Goal: Task Accomplishment & Management: Use online tool/utility

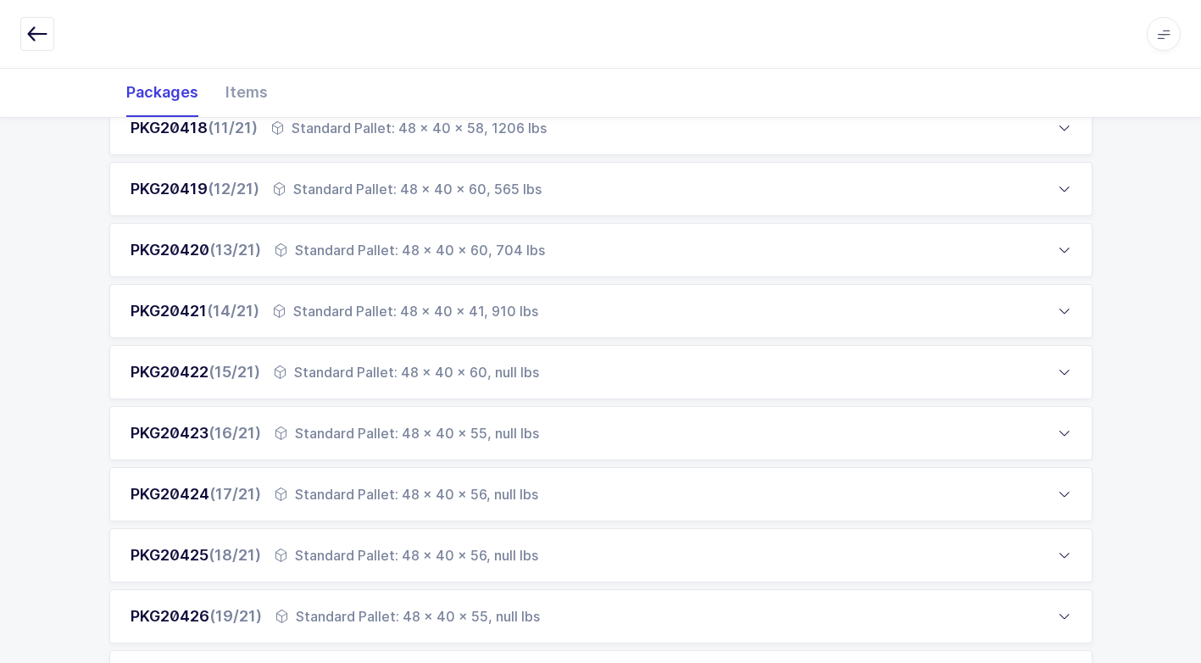
scroll to position [1474, 0]
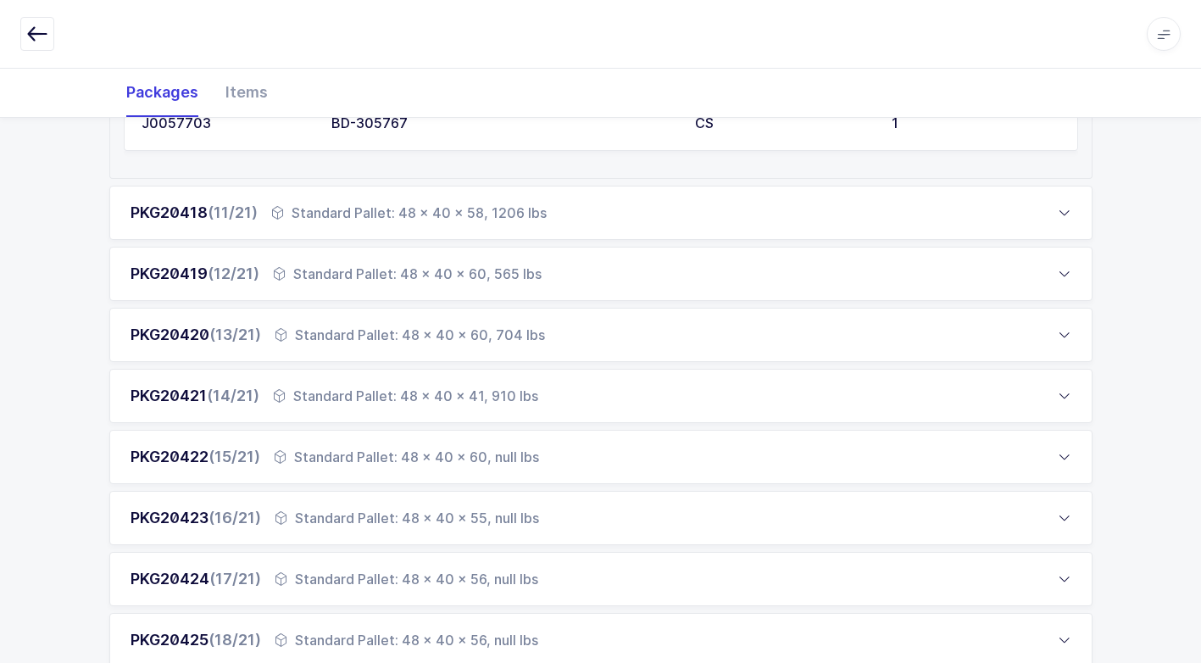
click at [405, 456] on div "Standard Pallet: 48 x 40 x 60, null lbs" at bounding box center [406, 457] width 265 height 20
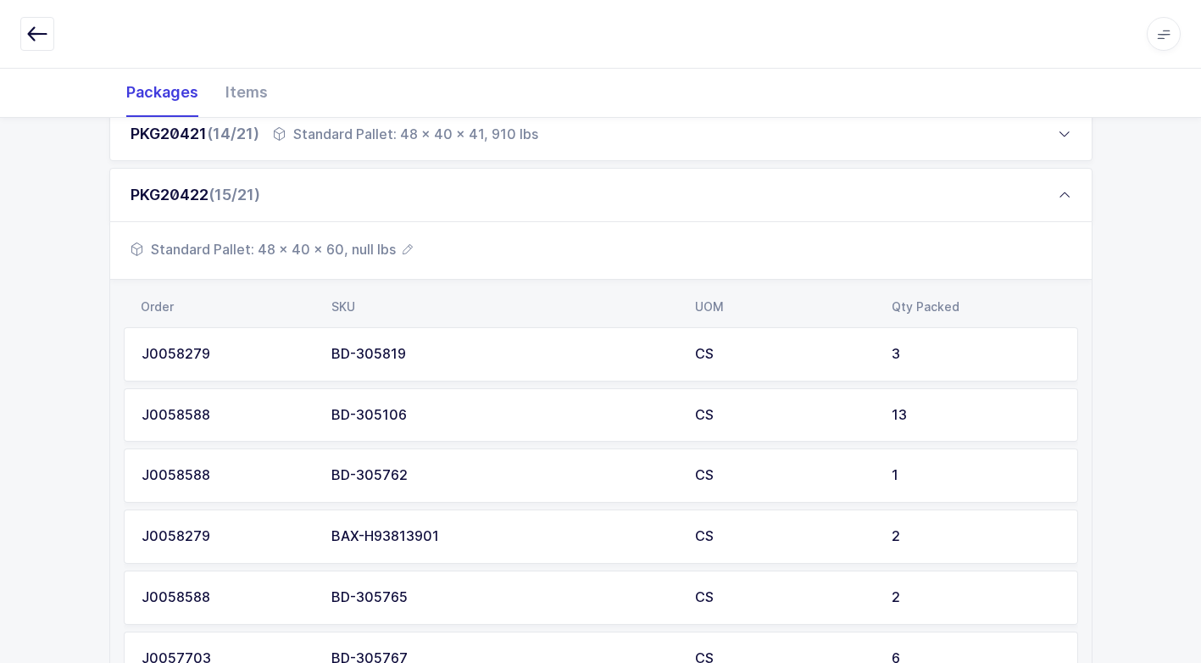
scroll to position [1051, 0]
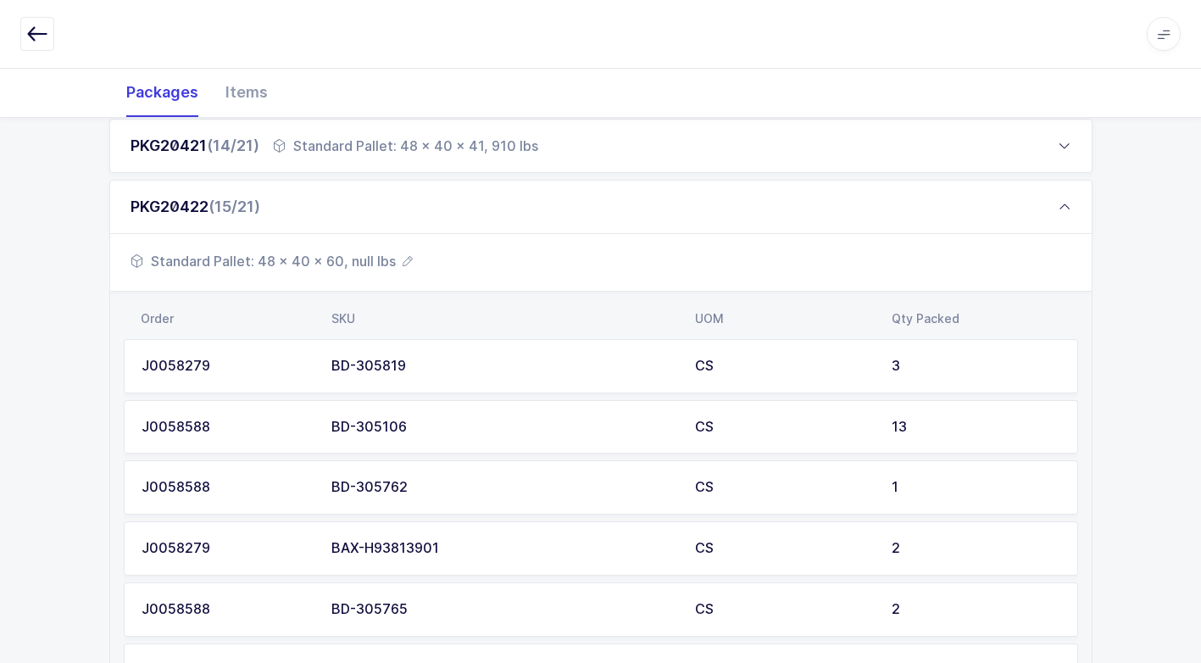
click at [374, 268] on span "Standard Pallet: 48 x 40 x 60, null lbs" at bounding box center [272, 261] width 282 height 20
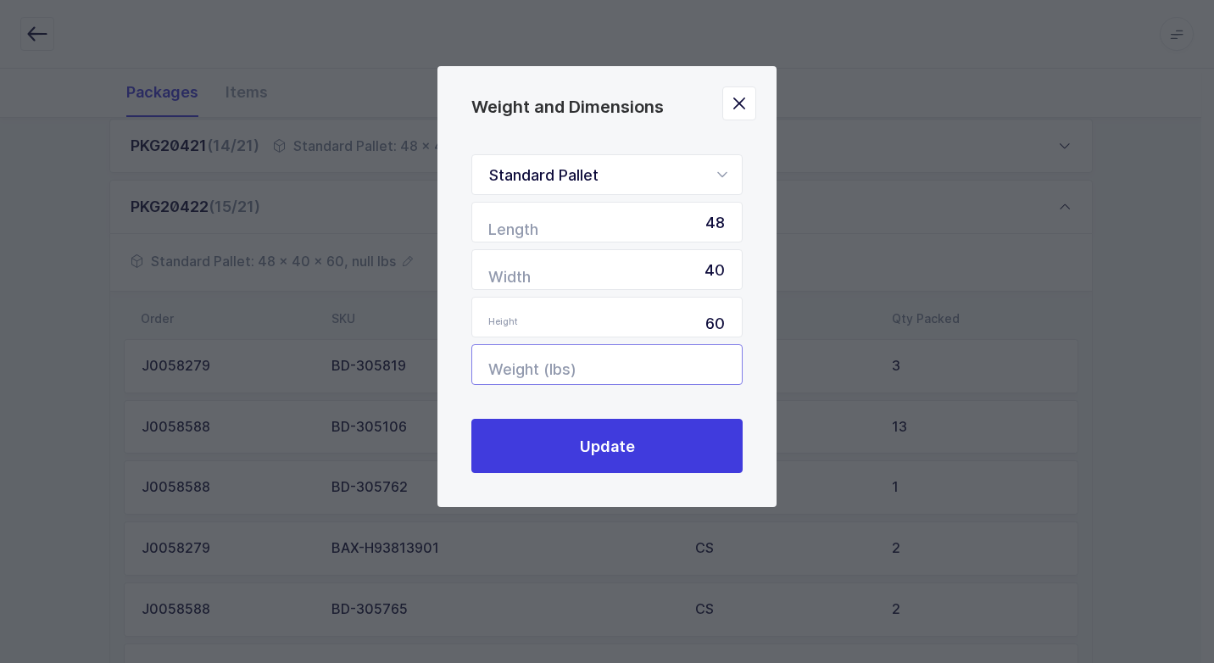
click at [695, 365] on input "Weight (lbs)" at bounding box center [606, 364] width 271 height 41
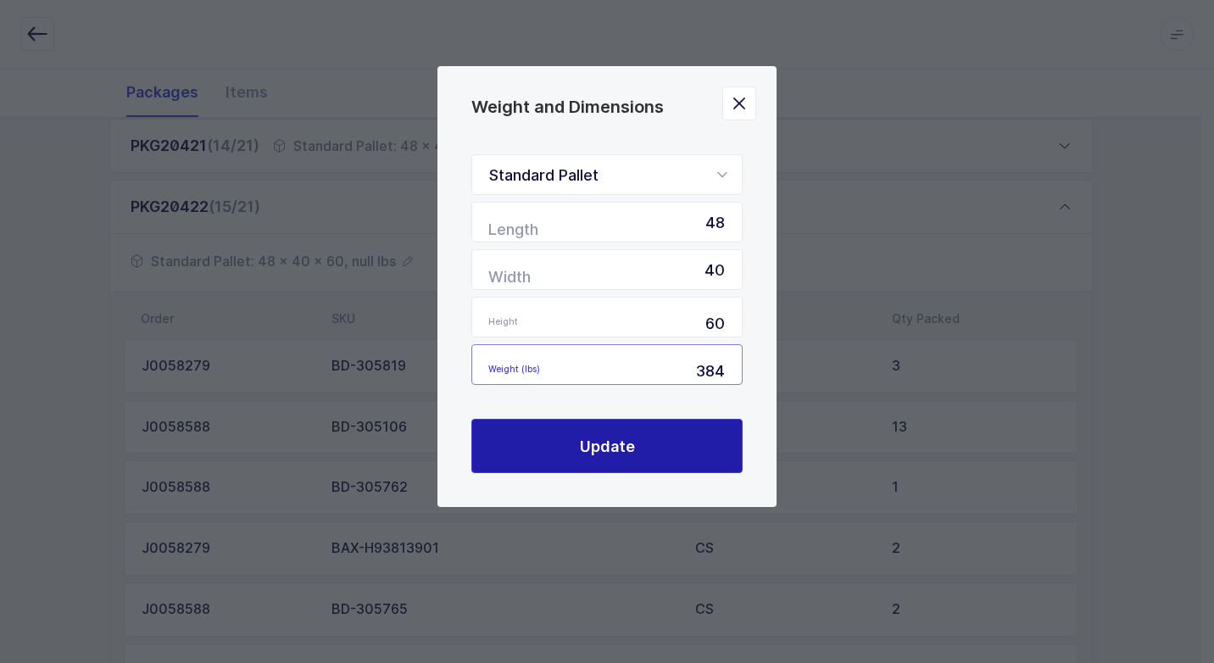
type input "384"
click at [656, 460] on button "Update" at bounding box center [606, 446] width 271 height 54
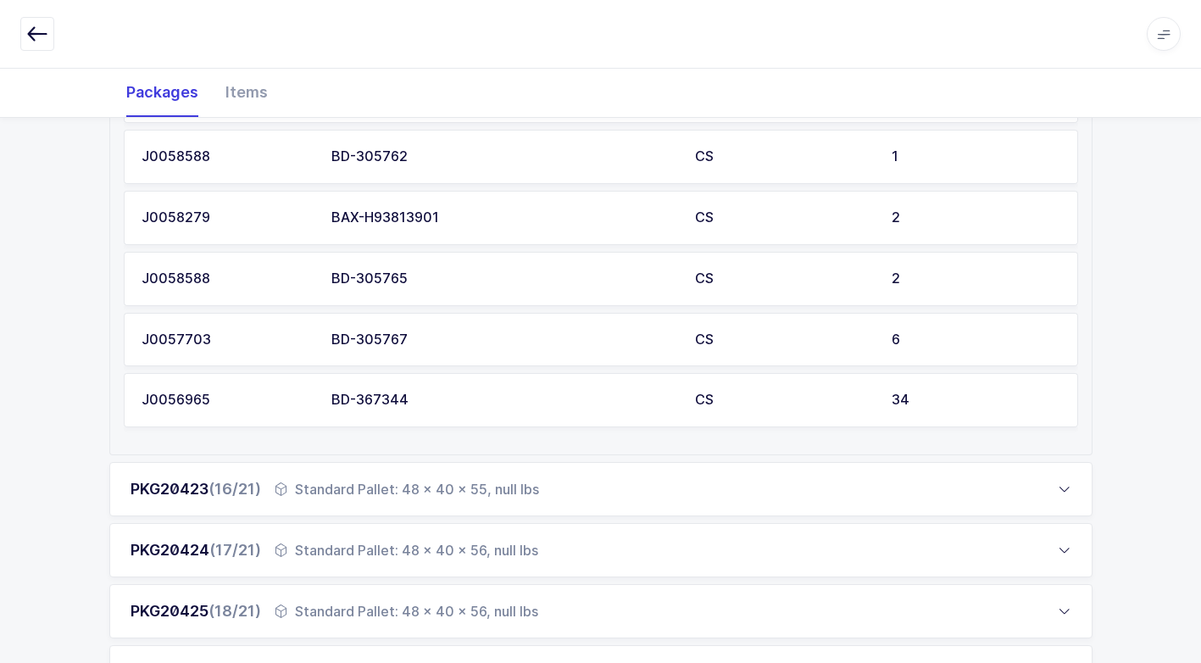
scroll to position [1390, 0]
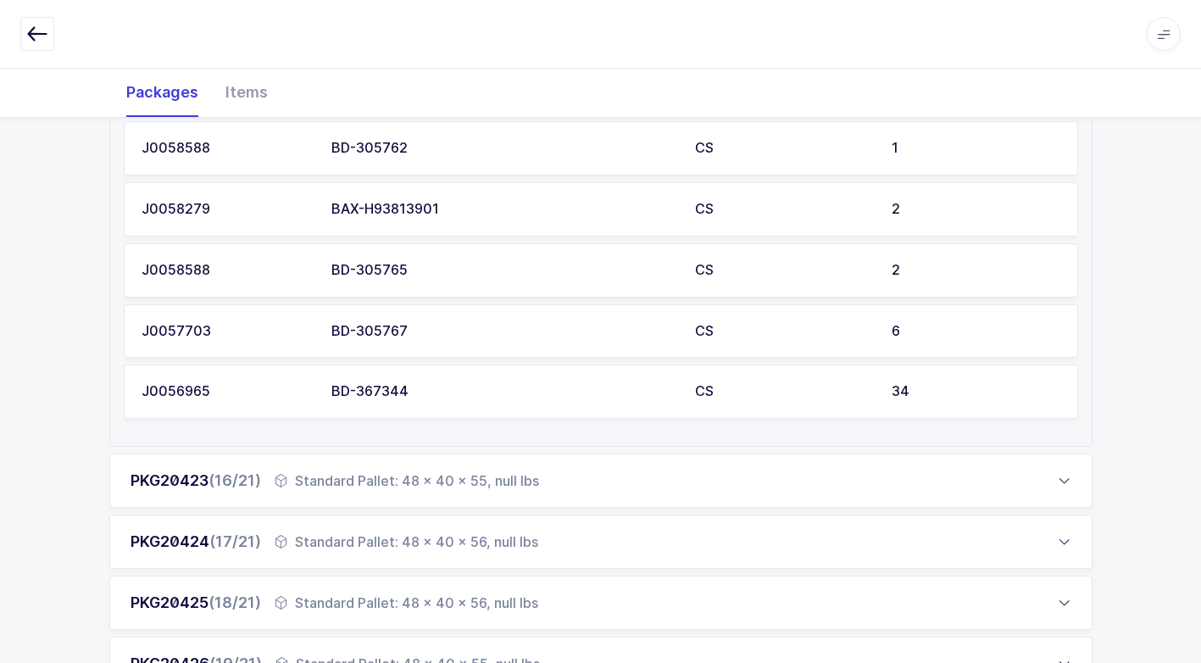
click at [376, 478] on div "Standard Pallet: 48 x 40 x 55, null lbs" at bounding box center [407, 481] width 265 height 20
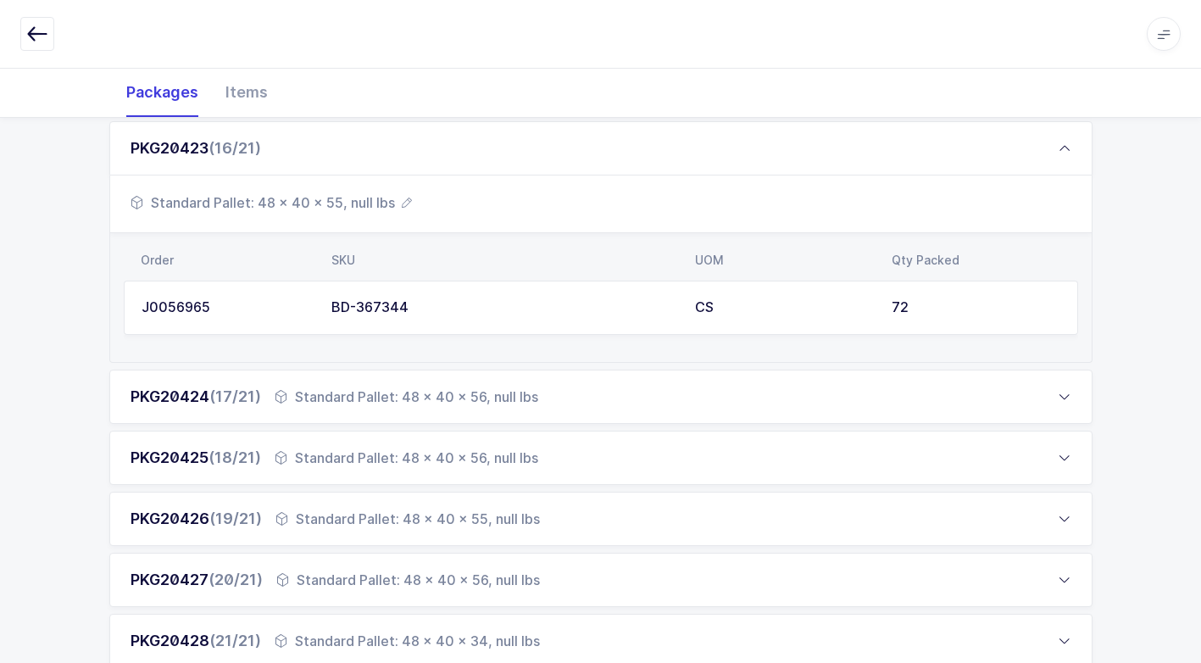
scroll to position [1073, 0]
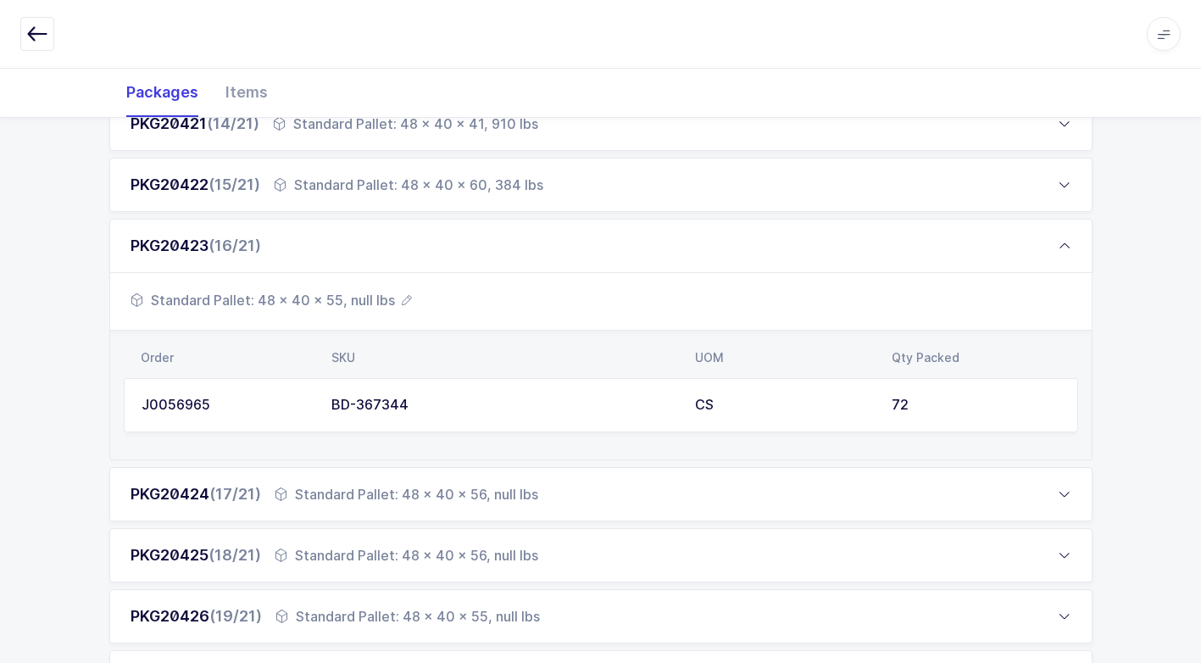
click at [370, 303] on span "Standard Pallet: 48 x 40 x 55, null lbs" at bounding box center [272, 300] width 282 height 20
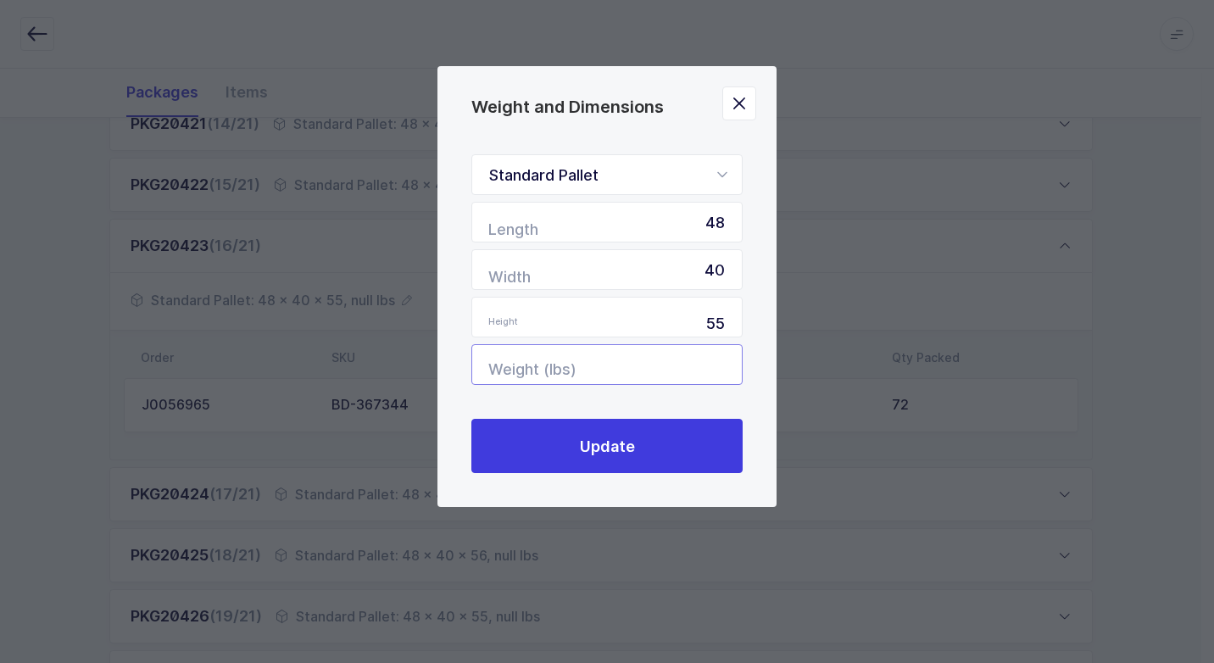
click at [661, 361] on input "Weight (lbs)" at bounding box center [606, 364] width 271 height 41
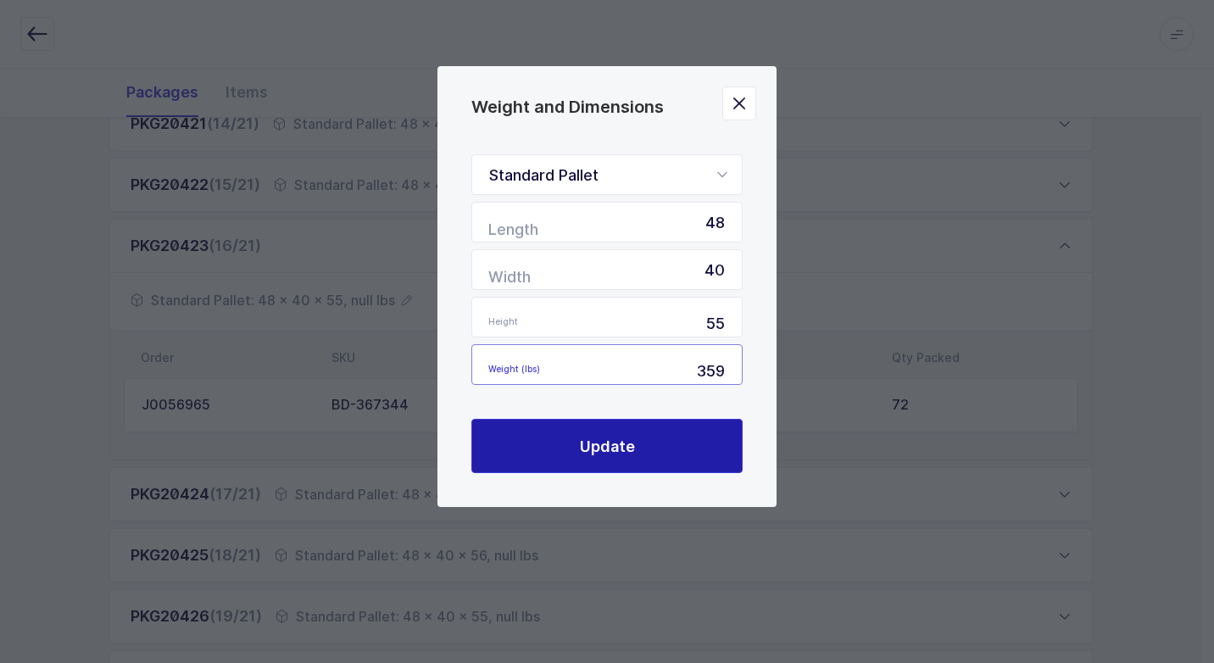
type input "359"
click at [626, 443] on span "Update" at bounding box center [607, 446] width 55 height 21
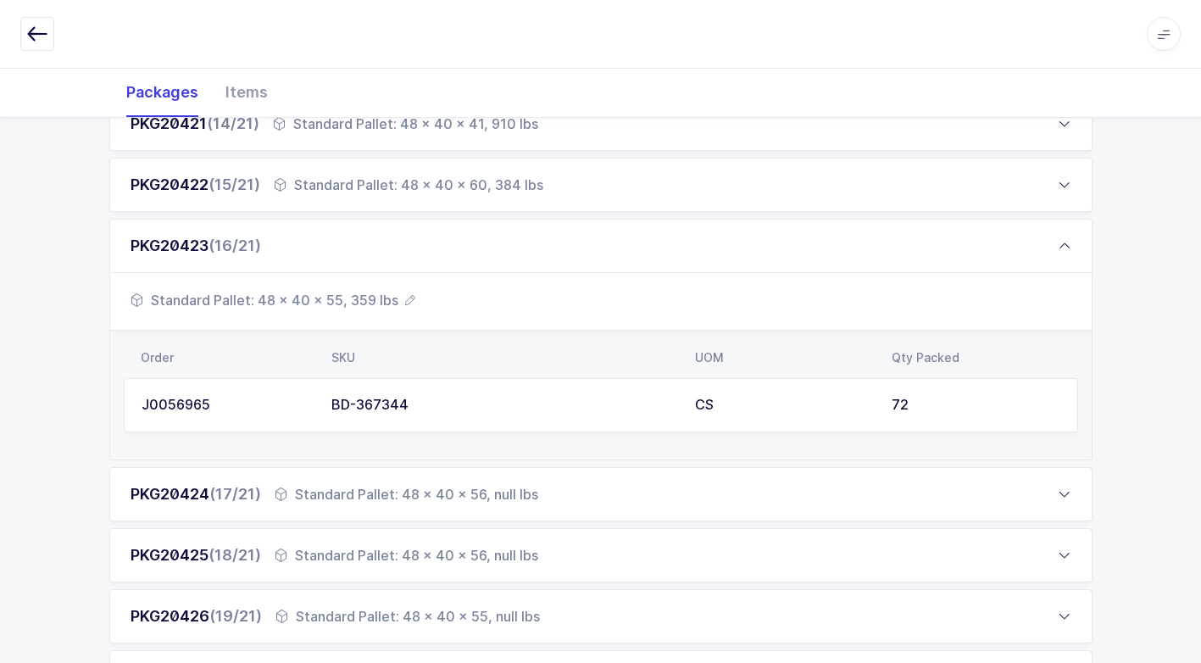
drag, startPoint x: 373, startPoint y: 492, endPoint x: 383, endPoint y: 494, distance: 10.5
click at [373, 491] on div "Standard Pallet: 48 x 40 x 56, null lbs" at bounding box center [407, 494] width 264 height 20
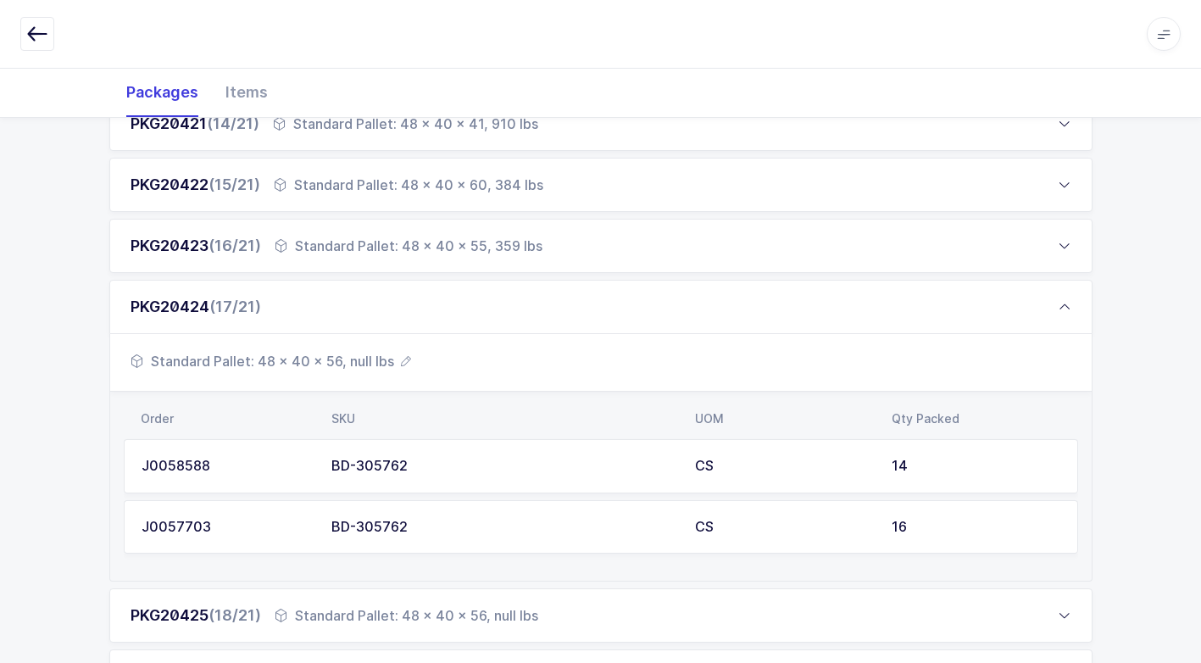
click at [353, 360] on span "Standard Pallet: 48 x 40 x 56, null lbs" at bounding box center [271, 361] width 281 height 20
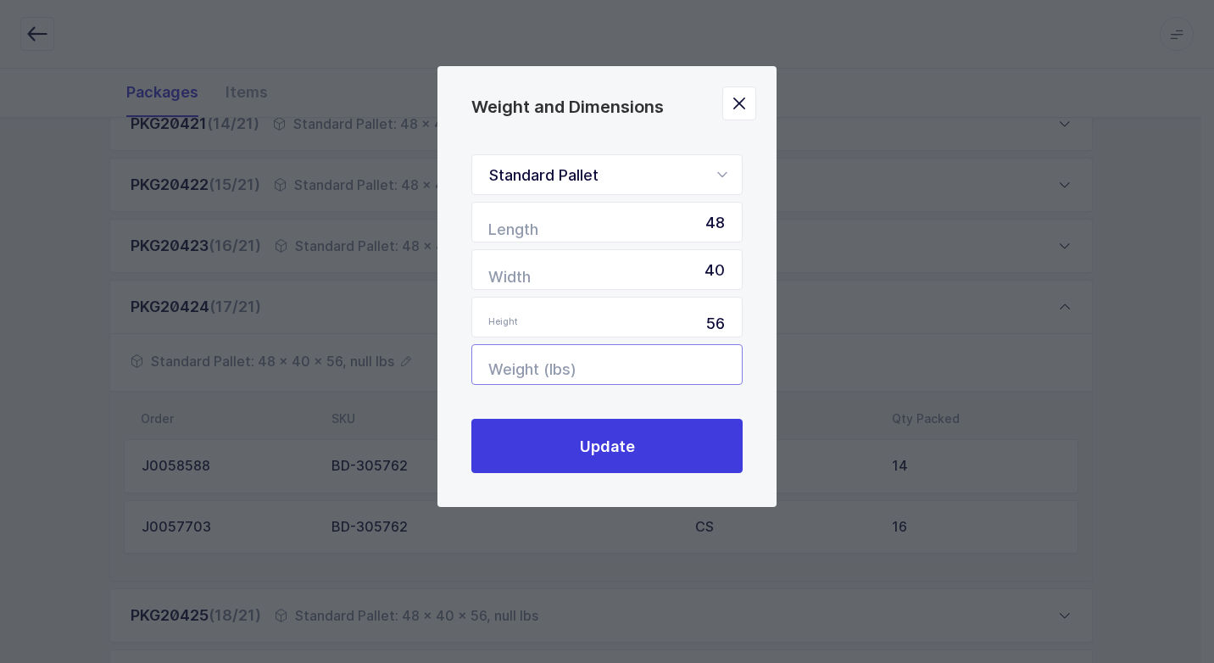
click at [702, 368] on input "Weight (lbs)" at bounding box center [606, 364] width 271 height 41
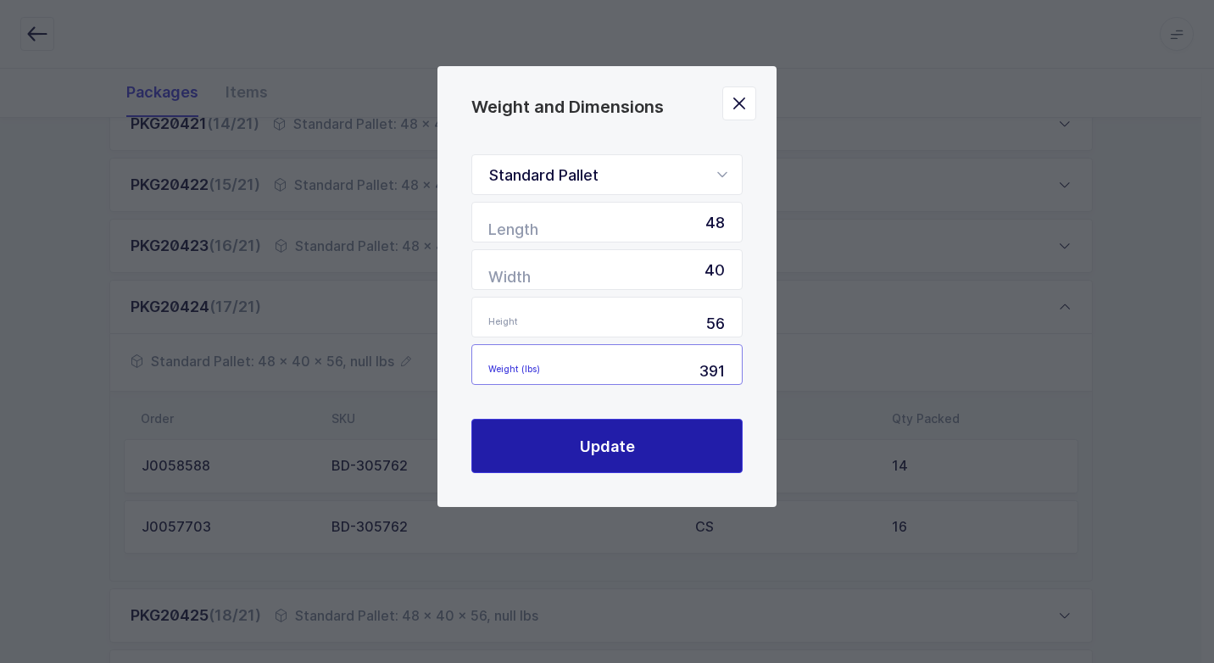
type input "391"
click at [590, 455] on span "Update" at bounding box center [607, 446] width 55 height 21
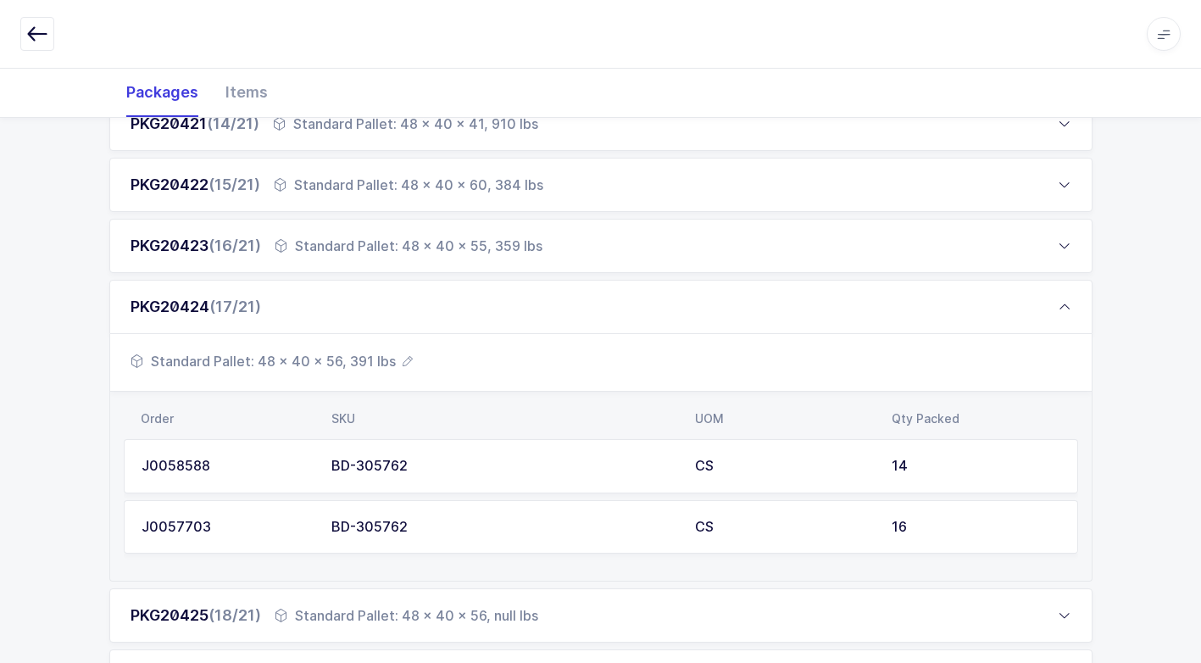
click at [384, 618] on div "Standard Pallet: 48 x 40 x 56, null lbs" at bounding box center [407, 615] width 264 height 20
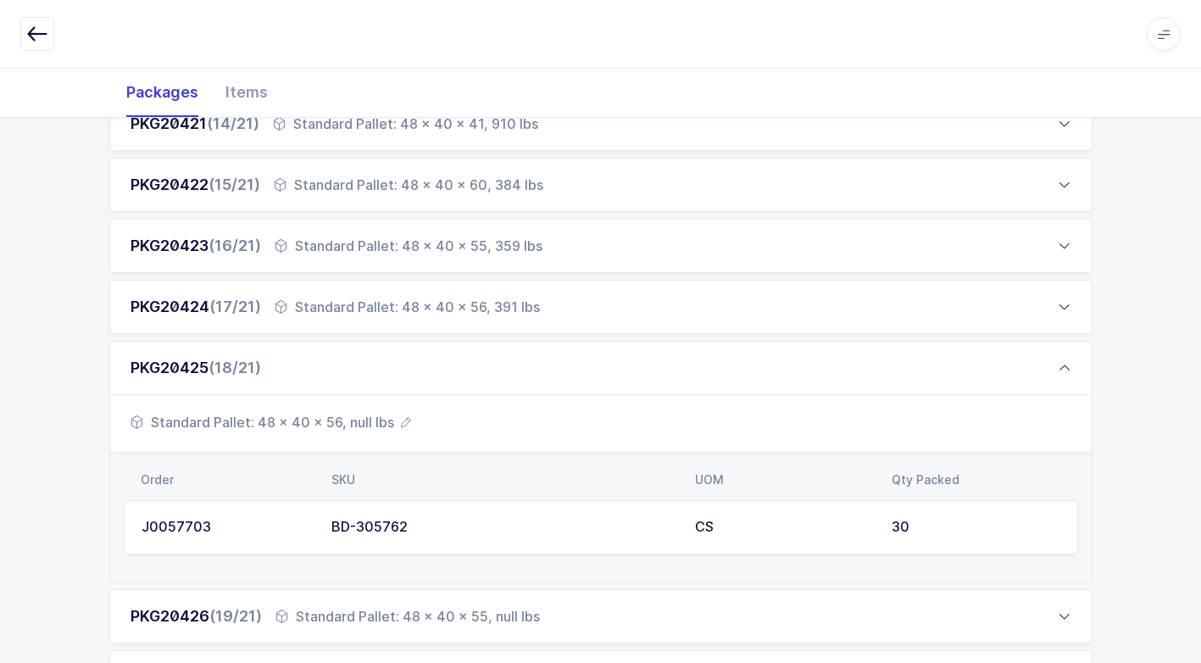
click at [346, 420] on span "Standard Pallet: 48 x 40 x 56, null lbs" at bounding box center [271, 422] width 281 height 20
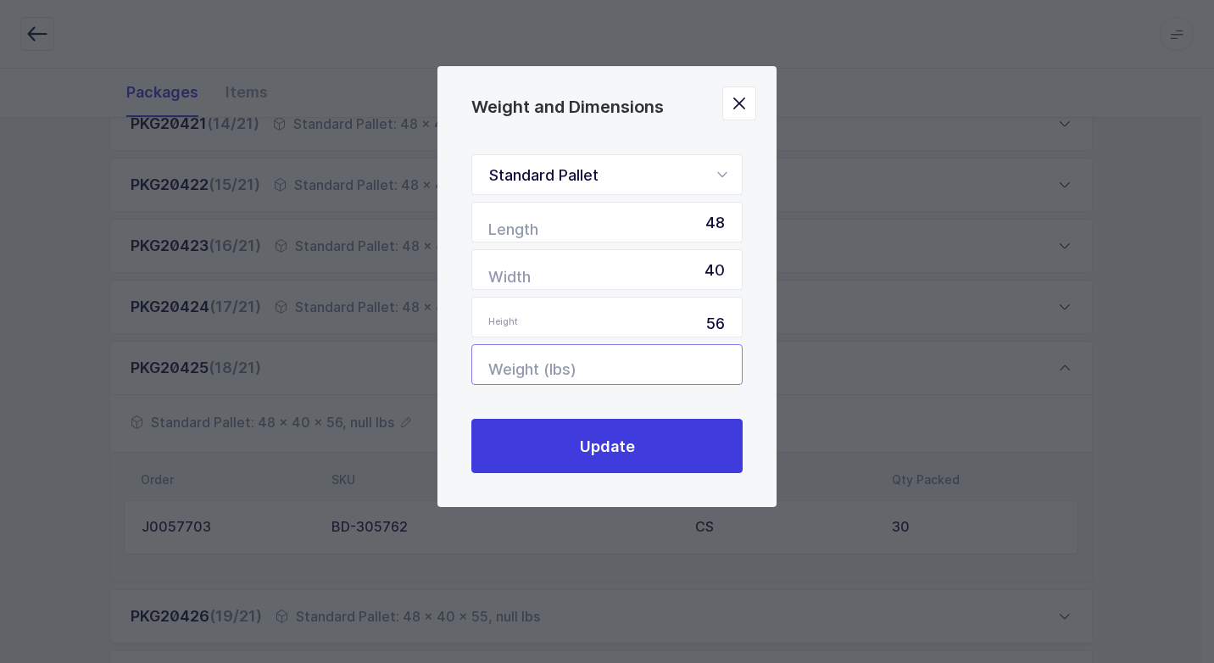
click at [693, 371] on input "Weight (lbs)" at bounding box center [606, 364] width 271 height 41
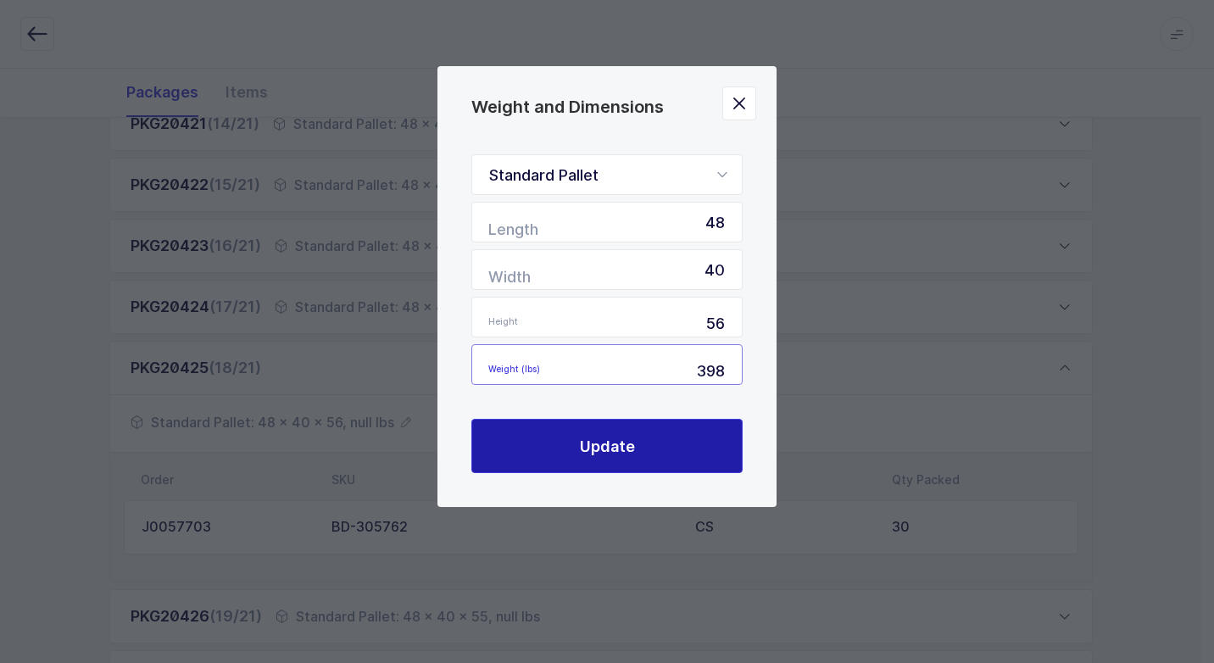
type input "398"
click at [643, 443] on button "Update" at bounding box center [606, 446] width 271 height 54
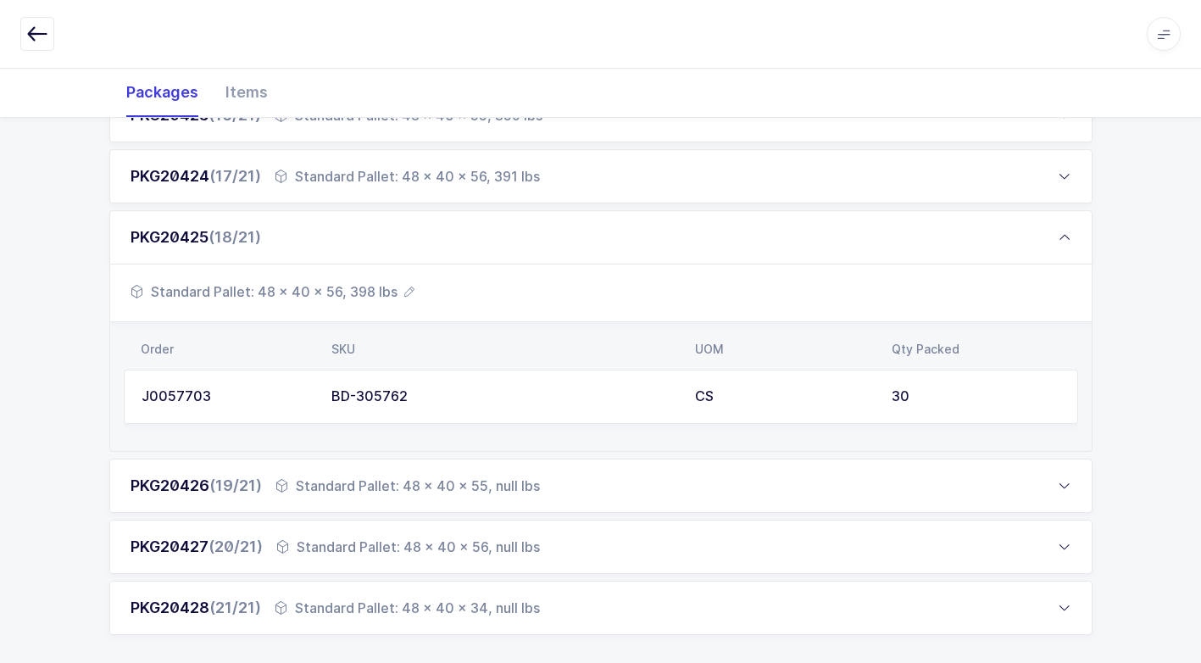
scroll to position [1242, 0]
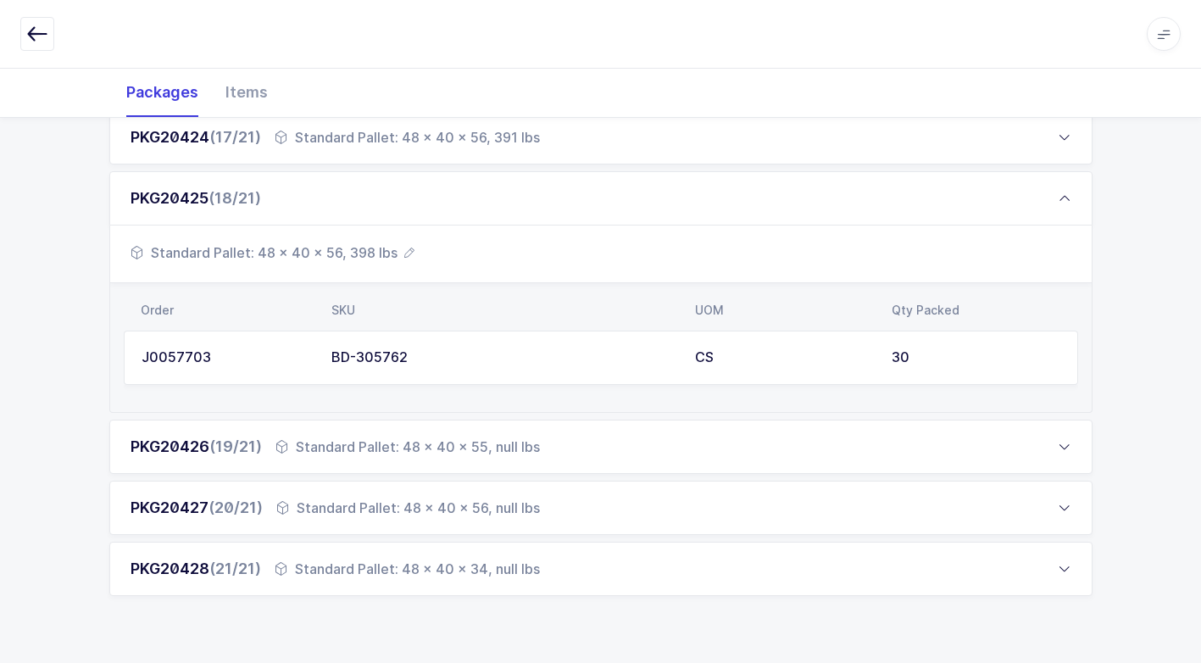
click at [449, 449] on div "Standard Pallet: 48 x 40 x 55, null lbs" at bounding box center [408, 447] width 265 height 20
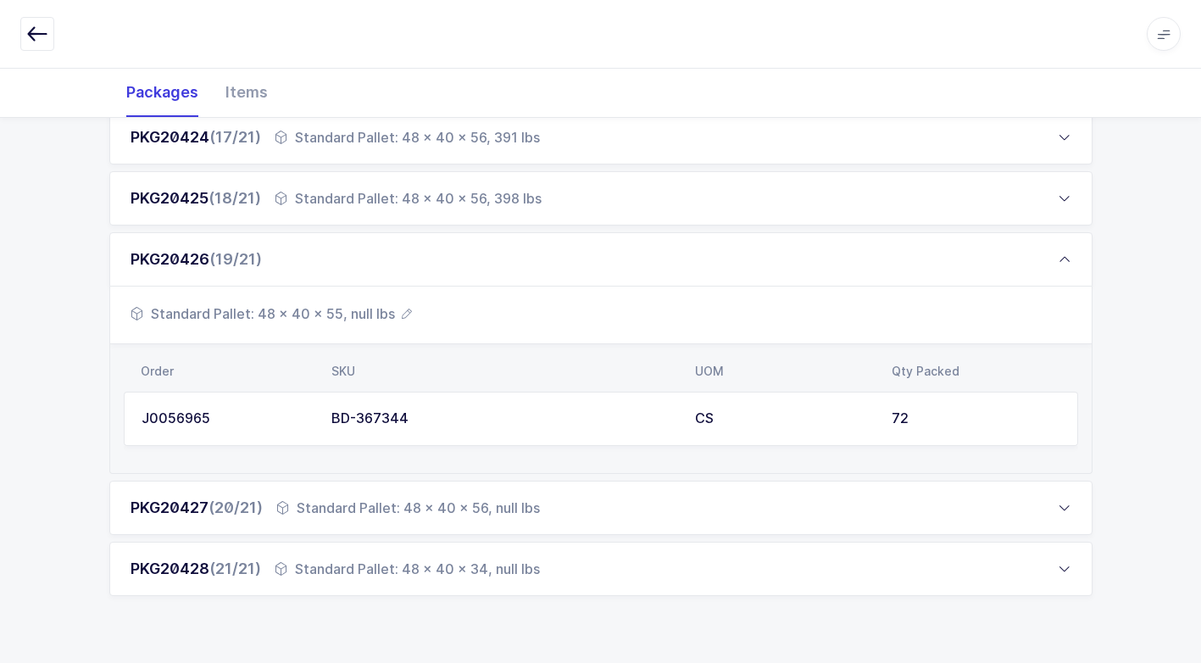
click at [355, 308] on span "Standard Pallet: 48 x 40 x 55, null lbs" at bounding box center [272, 314] width 282 height 20
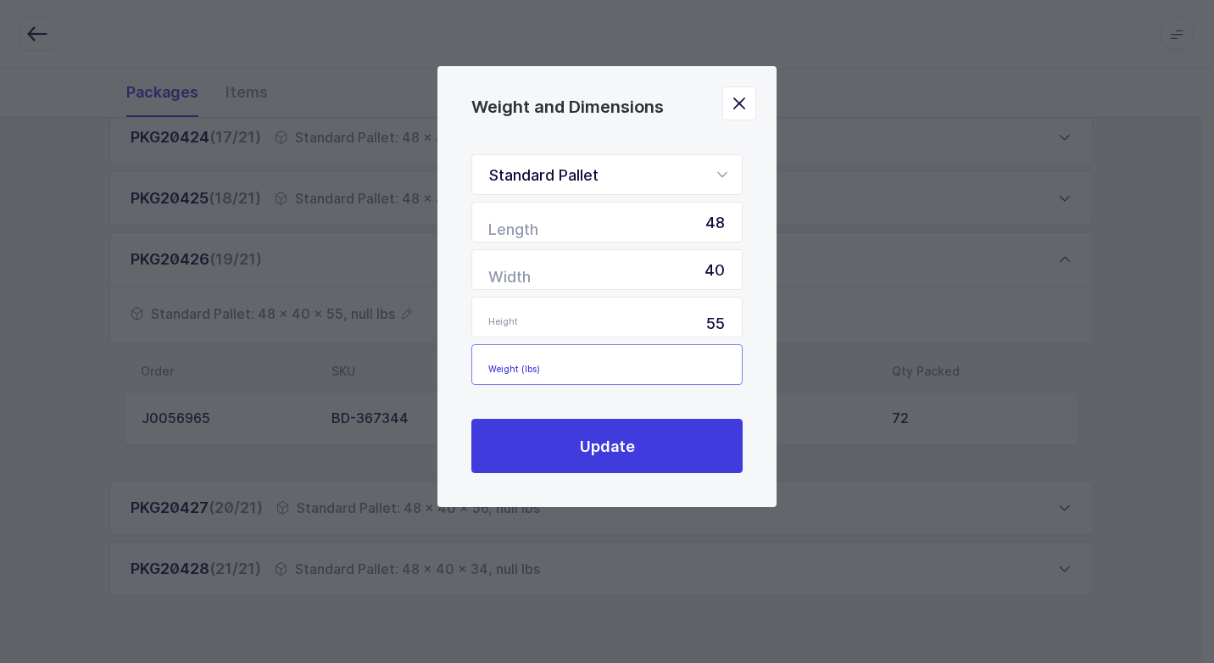
click at [685, 361] on input "Weight (lbs)" at bounding box center [606, 364] width 271 height 41
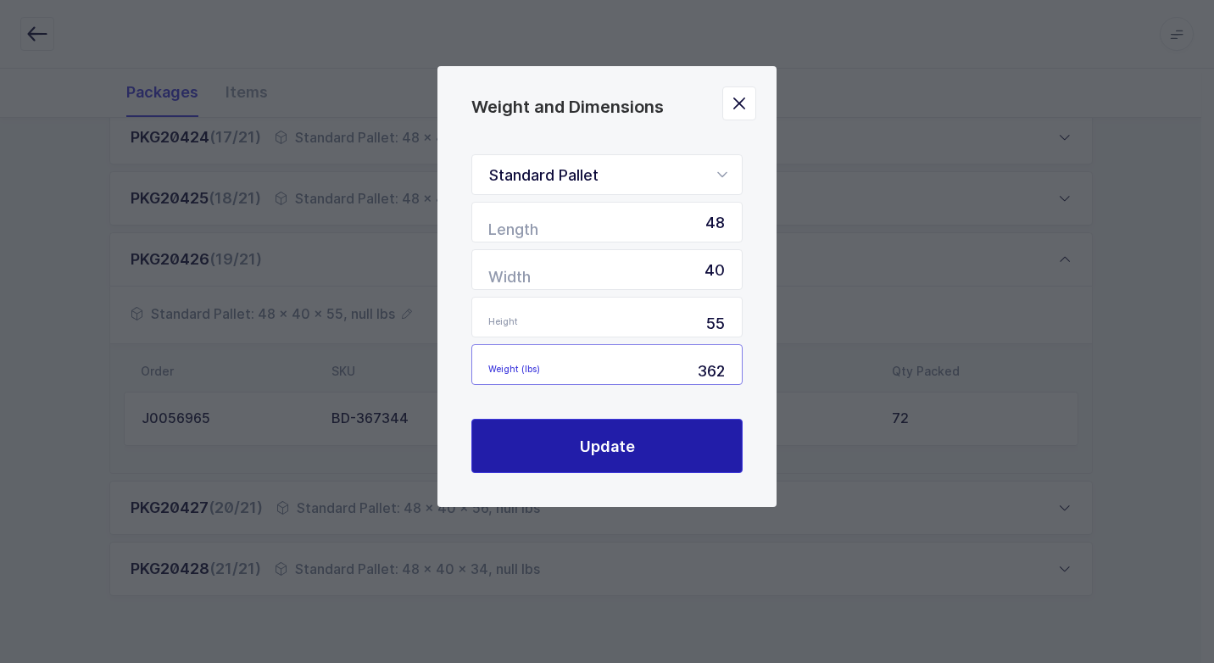
type input "362"
click at [633, 437] on span "Update" at bounding box center [607, 446] width 55 height 21
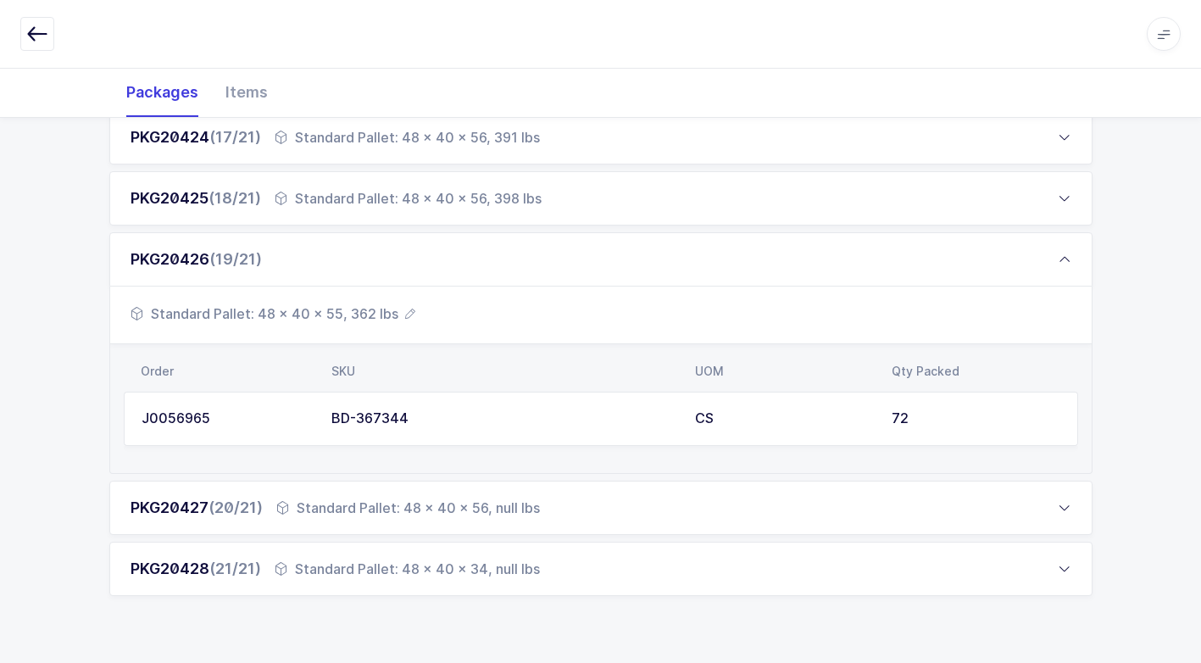
click at [425, 512] on div "Standard Pallet: 48 x 40 x 56, null lbs" at bounding box center [408, 508] width 264 height 20
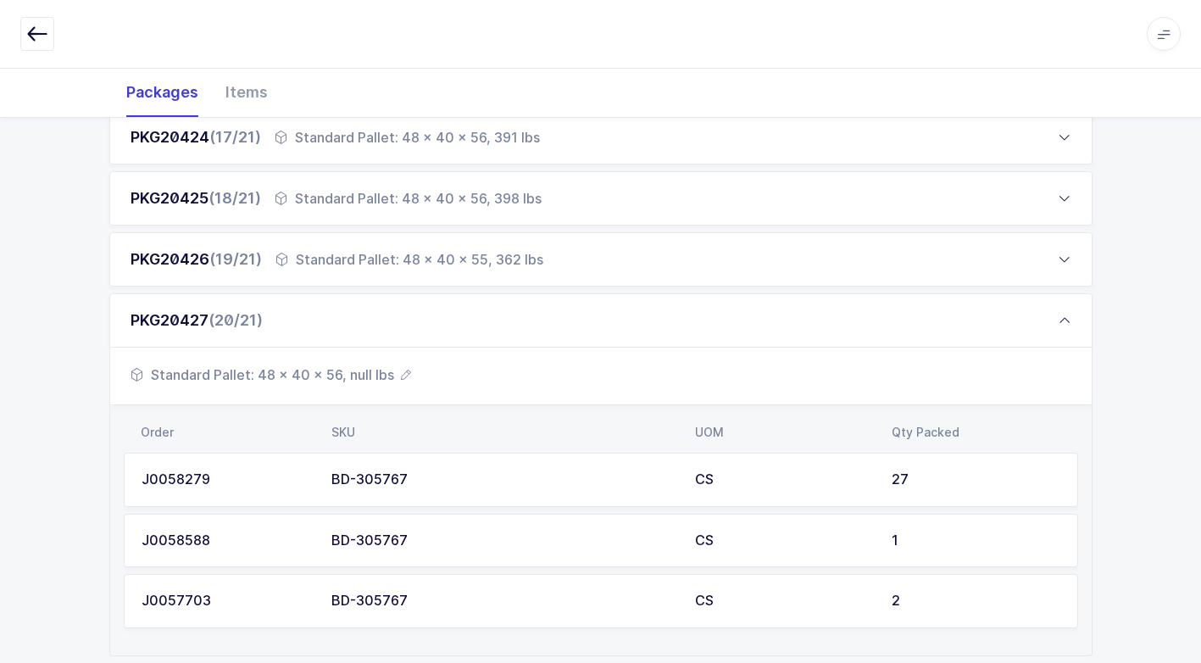
click at [360, 377] on span "Standard Pallet: 48 x 40 x 56, null lbs" at bounding box center [271, 375] width 281 height 20
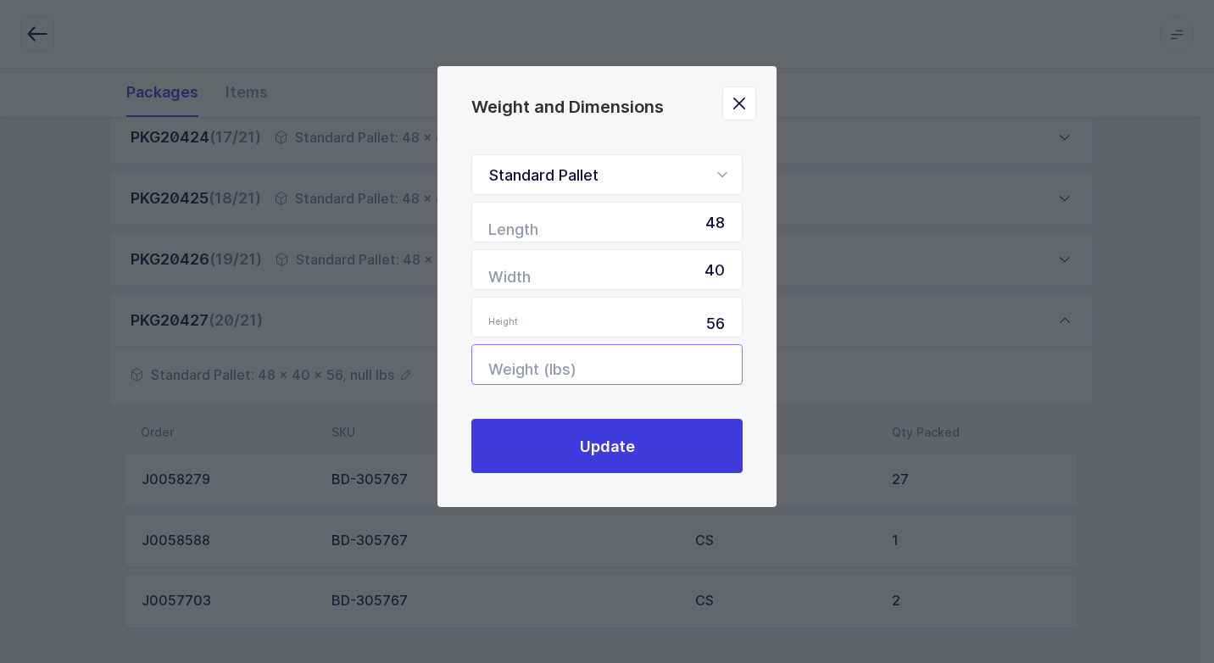
click at [674, 364] on input "Weight (lbs)" at bounding box center [606, 364] width 271 height 41
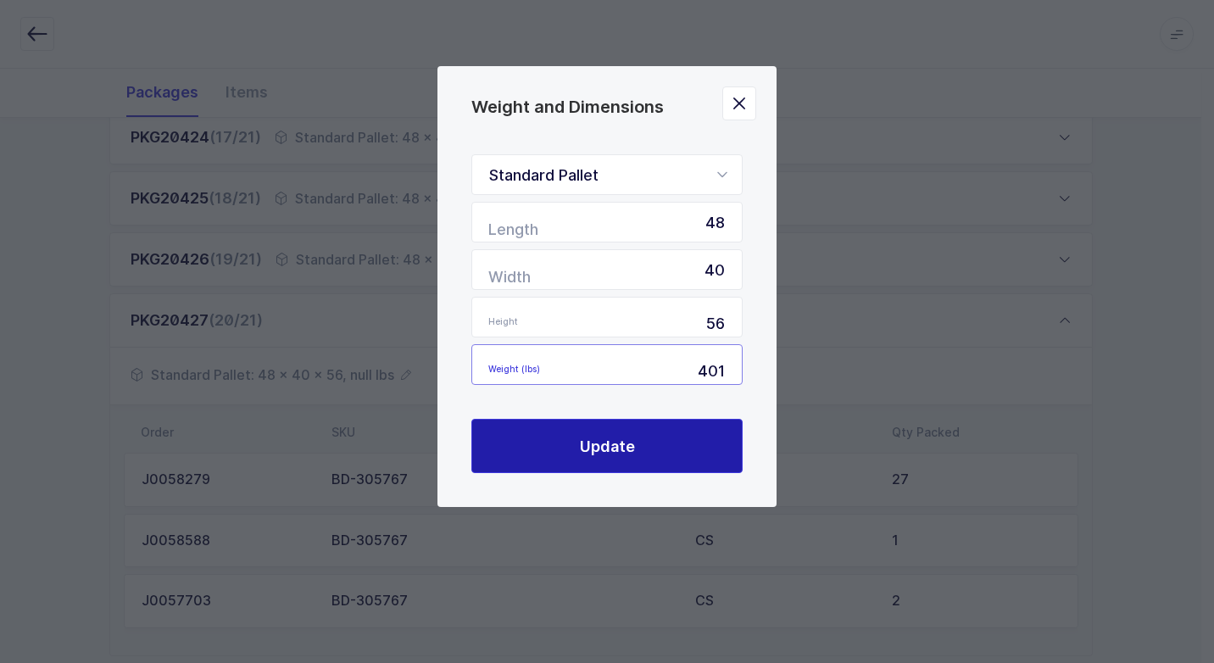
type input "401"
click at [610, 440] on span "Update" at bounding box center [607, 446] width 55 height 21
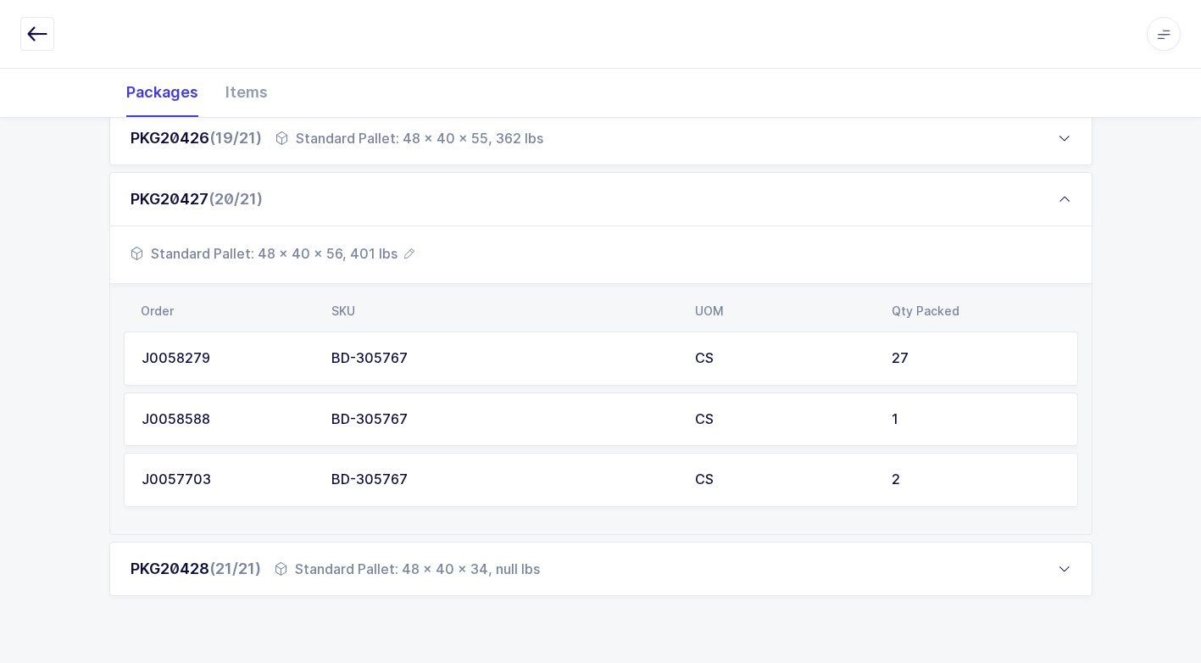
drag, startPoint x: 399, startPoint y: 570, endPoint x: 416, endPoint y: 562, distance: 19.4
click at [404, 565] on div "Standard Pallet: 48 x 40 x 34, null lbs" at bounding box center [407, 569] width 265 height 20
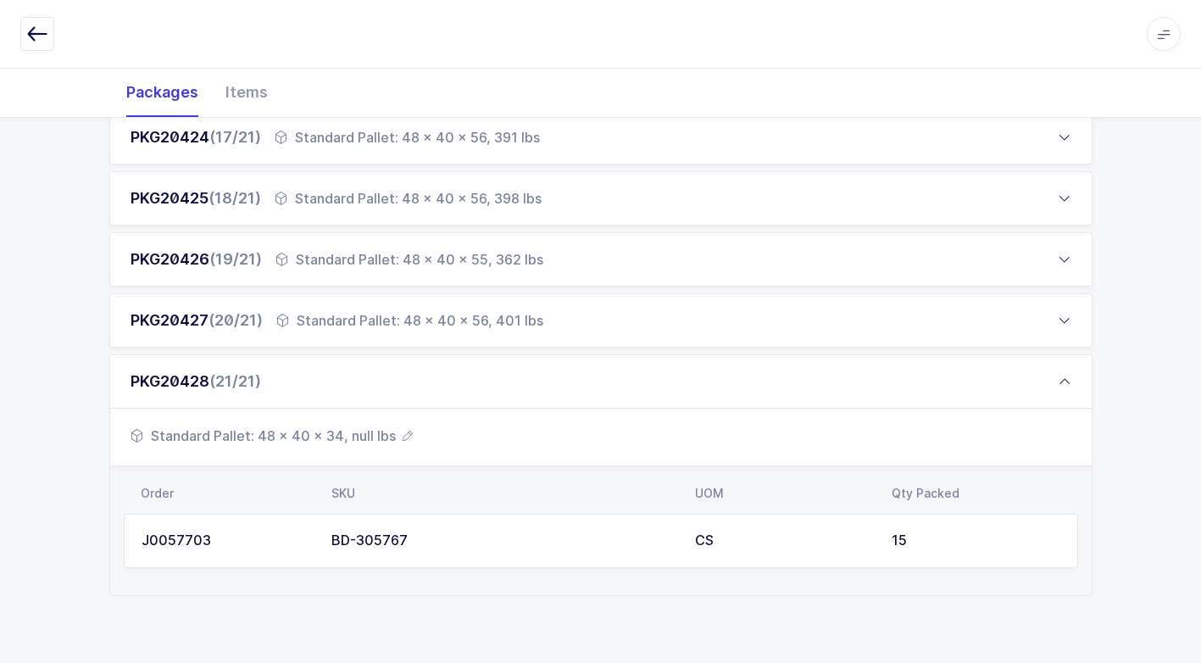
click at [351, 433] on span "Standard Pallet: 48 x 40 x 34, null lbs" at bounding box center [272, 436] width 282 height 20
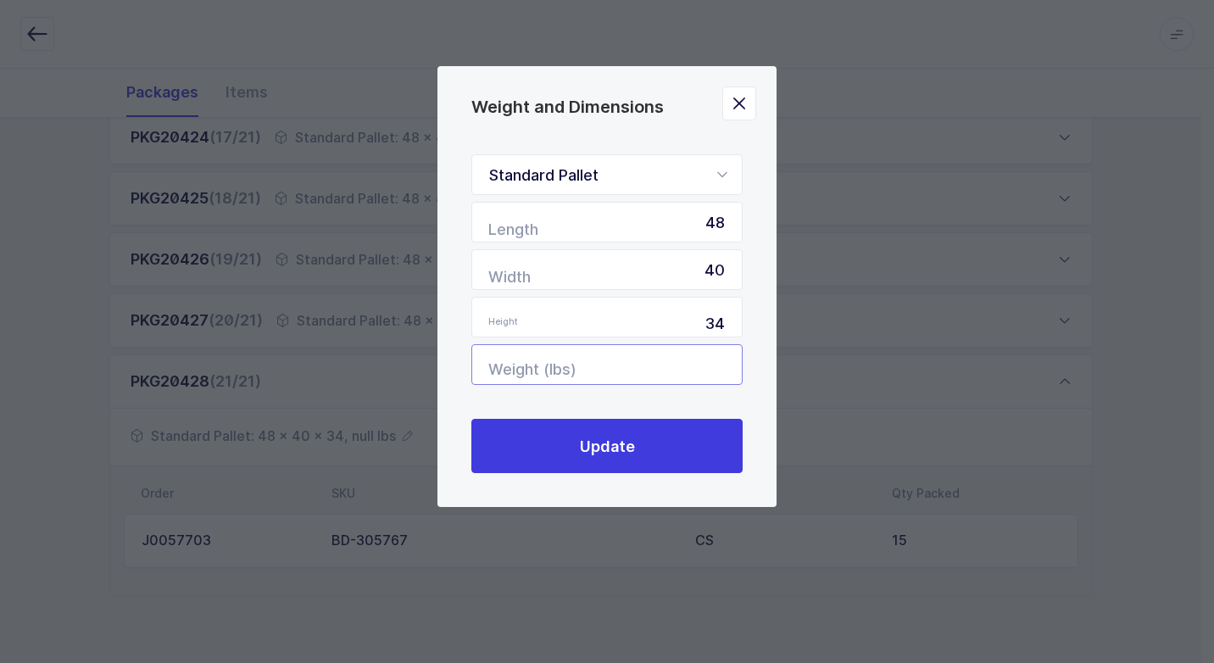
click at [654, 371] on input "Weight (lbs)" at bounding box center [606, 364] width 271 height 41
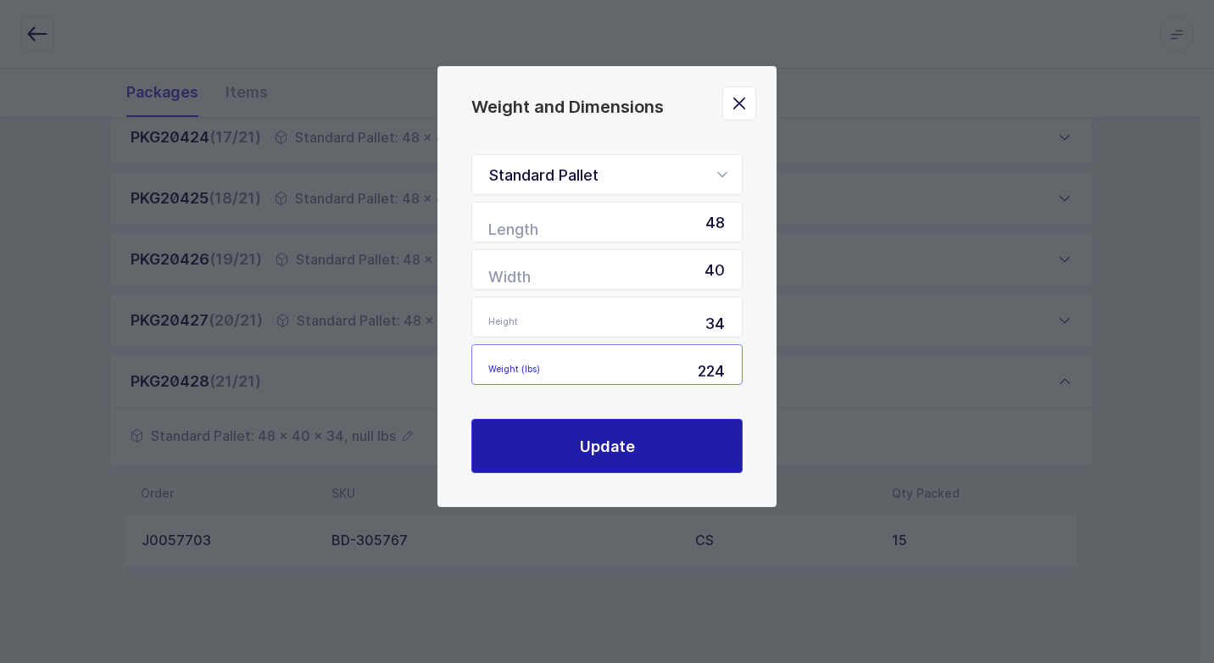
type input "224"
click at [654, 441] on button "Update" at bounding box center [606, 446] width 271 height 54
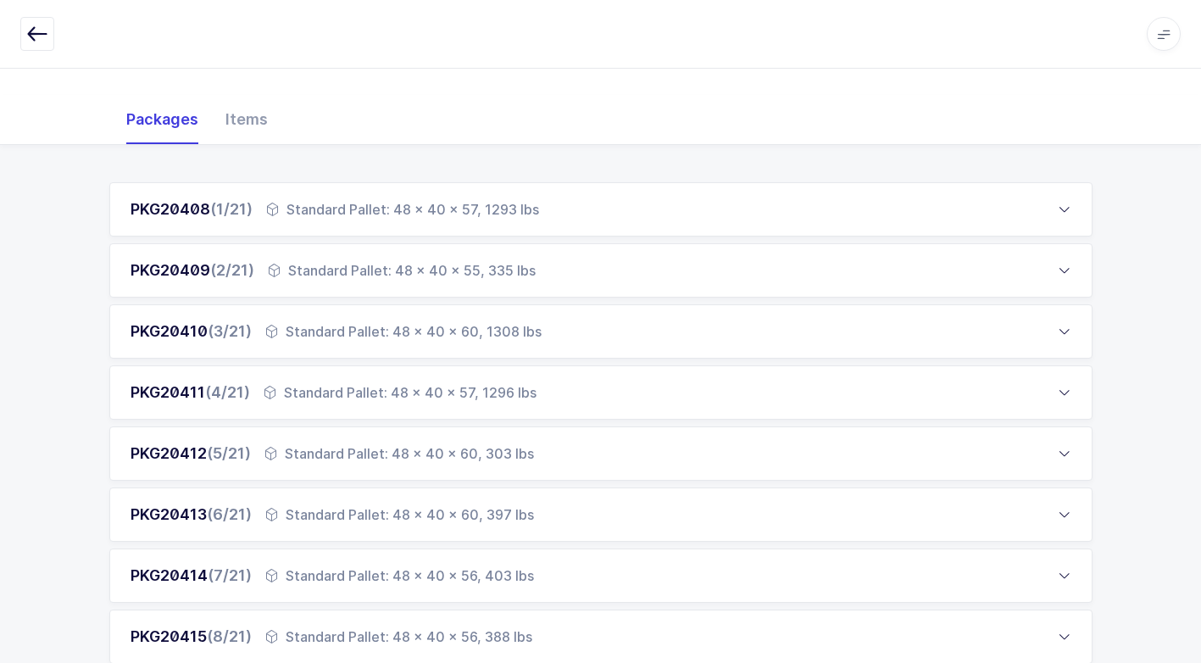
scroll to position [0, 0]
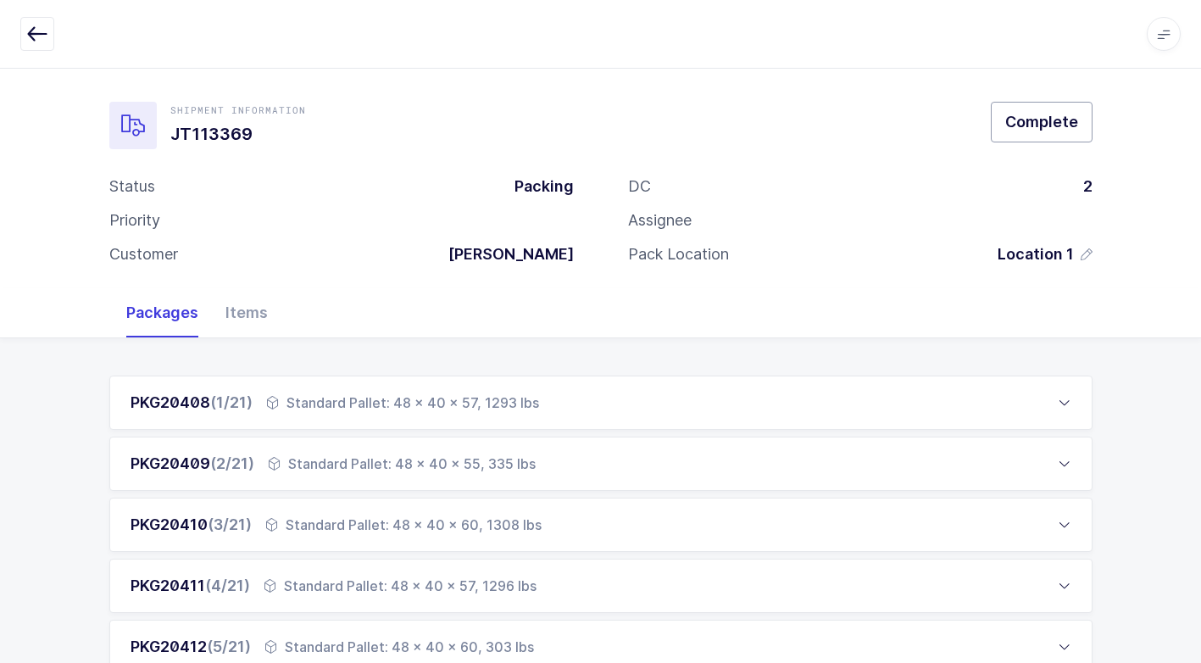
click at [1036, 129] on span "Complete" at bounding box center [1042, 121] width 73 height 21
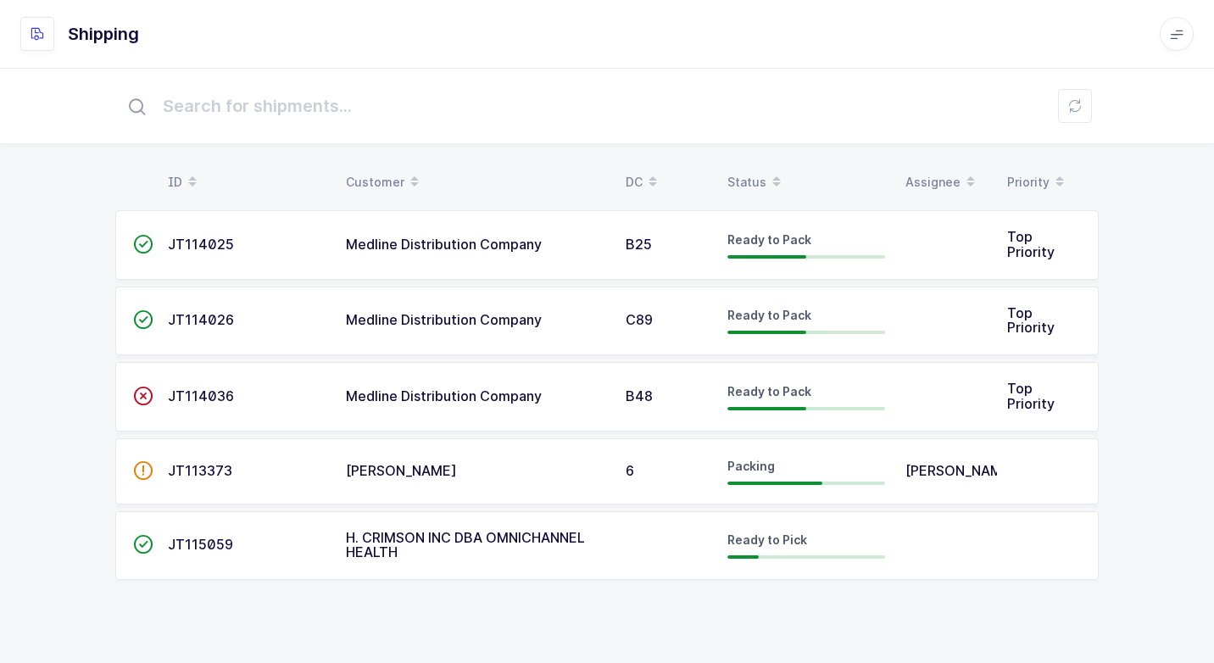
click at [596, 471] on div "[PERSON_NAME]" at bounding box center [475, 471] width 259 height 15
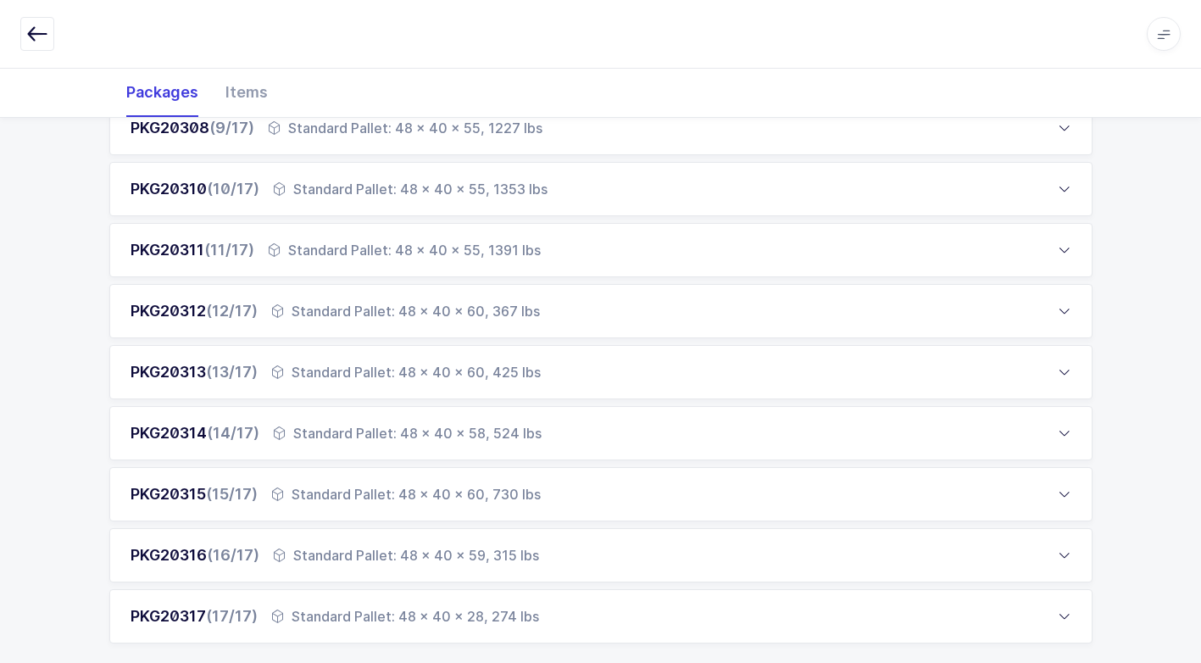
scroll to position [865, 0]
